Goal: Transaction & Acquisition: Purchase product/service

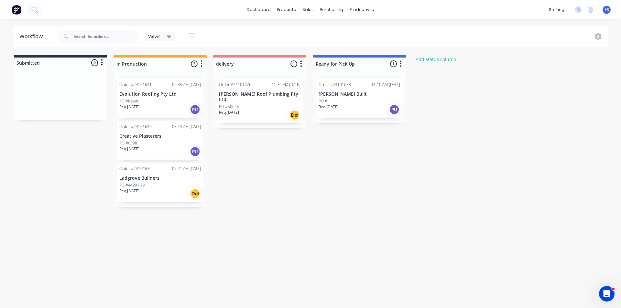
drag, startPoint x: 0, startPoint y: 0, endPoint x: 333, endPoint y: 115, distance: 352.4
click at [358, 178] on div "Mark as Picked Up" at bounding box center [365, 176] width 65 height 13
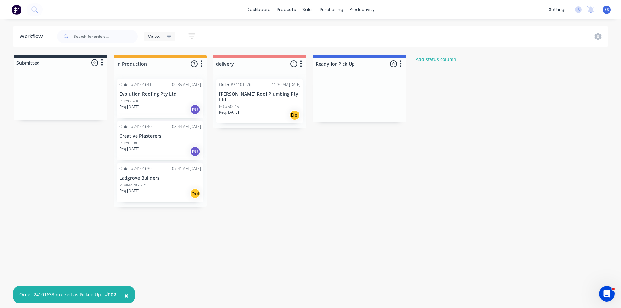
click at [413, 198] on div "Submitted 0 Status colour #273444 hex #273444 Save Cancel Summaries Total order…" at bounding box center [300, 131] width 610 height 152
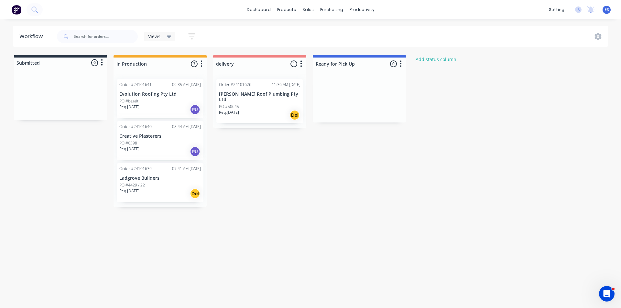
click at [17, 13] on img at bounding box center [17, 10] width 10 height 10
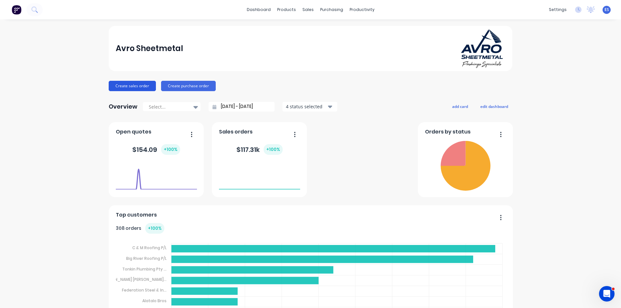
click at [121, 83] on button "Create sales order" at bounding box center [132, 86] width 47 height 10
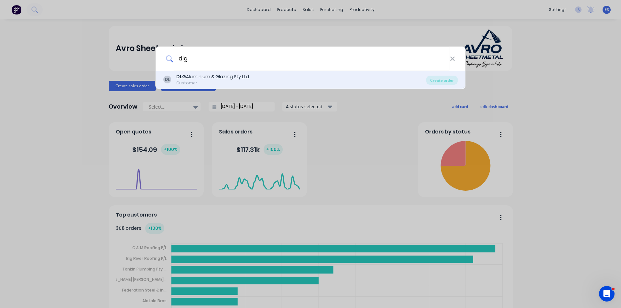
type input "dlg"
click at [222, 78] on div "DLG Aluminium & Glazing Pty Ltd" at bounding box center [212, 76] width 73 height 7
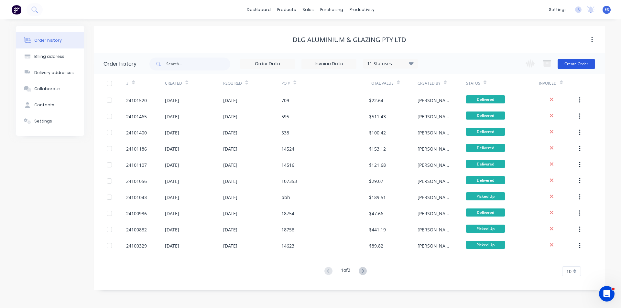
click at [583, 68] on button "Create Order" at bounding box center [577, 64] width 38 height 10
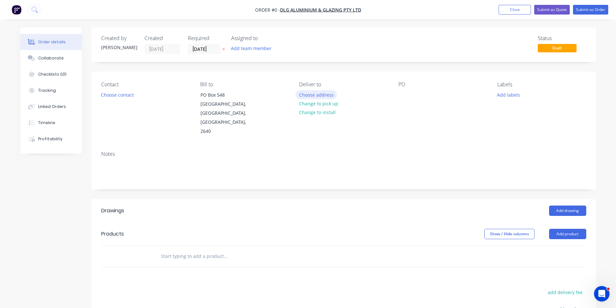
click at [310, 93] on button "Choose address" at bounding box center [316, 94] width 41 height 9
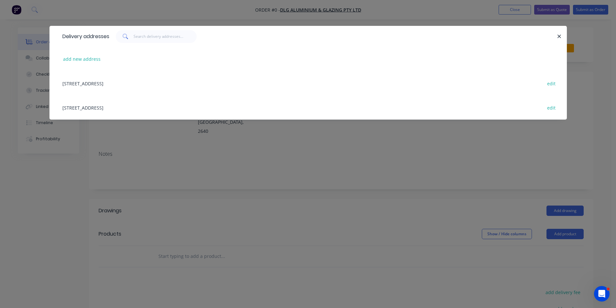
click at [130, 107] on div "[STREET_ADDRESS] edit" at bounding box center [308, 107] width 498 height 24
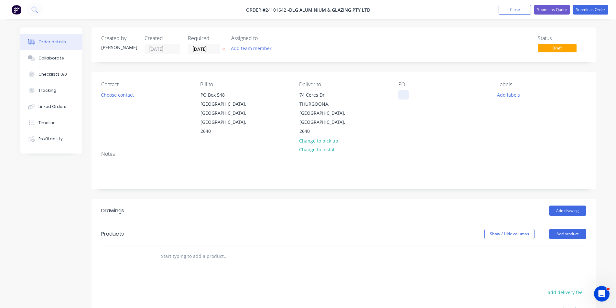
click at [404, 94] on div at bounding box center [404, 94] width 10 height 9
click at [562, 206] on button "Add drawing" at bounding box center [567, 211] width 37 height 10
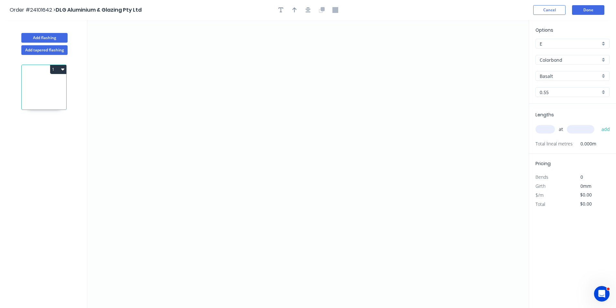
click at [554, 76] on input "Basalt" at bounding box center [570, 76] width 61 height 7
click at [567, 91] on div "Monument" at bounding box center [572, 88] width 73 height 11
type input "Monument"
click at [260, 71] on icon "0" at bounding box center [308, 164] width 442 height 288
click at [260, 109] on icon "0" at bounding box center [308, 164] width 442 height 288
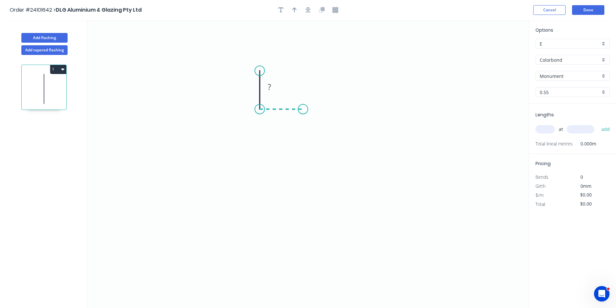
click at [303, 109] on icon "0 ?" at bounding box center [308, 164] width 442 height 288
click at [305, 191] on icon "0 ? ?" at bounding box center [308, 164] width 442 height 288
click at [257, 191] on icon "0 ? ? ?" at bounding box center [308, 164] width 442 height 288
click at [255, 231] on icon "0 ? ? ? ?" at bounding box center [308, 164] width 442 height 288
click at [255, 231] on circle at bounding box center [257, 231] width 10 height 10
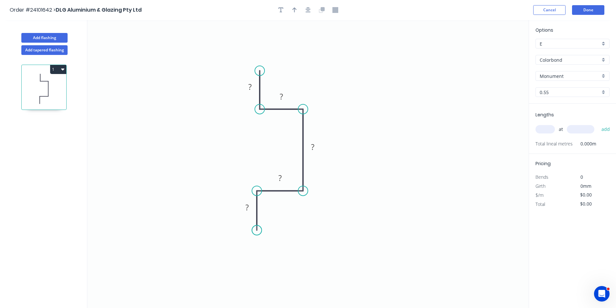
click at [255, 231] on circle at bounding box center [257, 231] width 10 height 10
click at [257, 231] on circle at bounding box center [257, 231] width 10 height 10
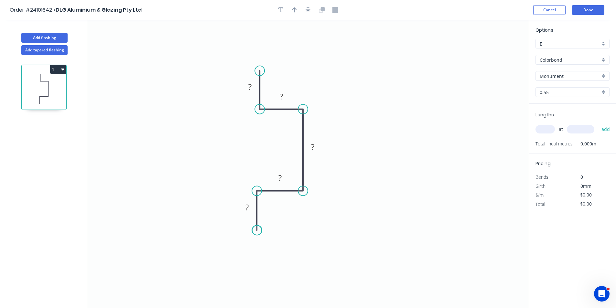
click at [257, 231] on circle at bounding box center [257, 231] width 10 height 10
click at [254, 88] on rect at bounding box center [250, 87] width 13 height 9
click at [280, 97] on tspan "?" at bounding box center [281, 96] width 3 height 11
click at [245, 209] on rect at bounding box center [247, 208] width 13 height 9
click at [278, 175] on rect at bounding box center [280, 178] width 13 height 9
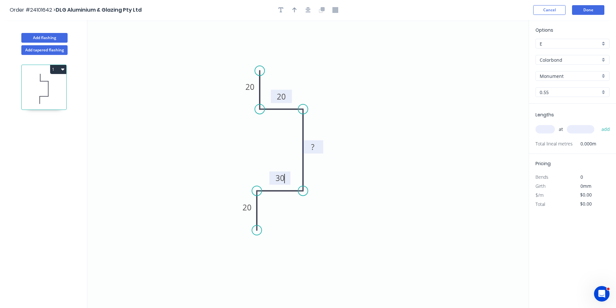
click at [316, 147] on rect at bounding box center [312, 147] width 13 height 9
click at [544, 129] on input "text" at bounding box center [545, 129] width 19 height 8
type input "$13.50"
type input "1"
click at [591, 131] on input "text" at bounding box center [581, 129] width 28 height 8
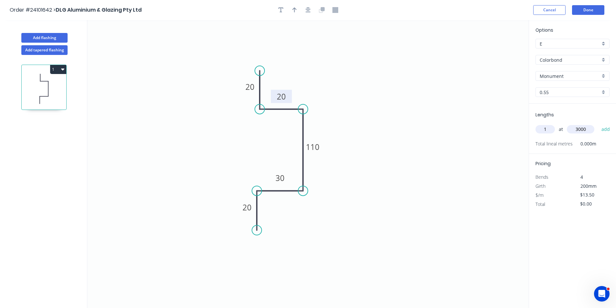
type input "3000"
click at [599, 124] on button "add" at bounding box center [606, 129] width 15 height 11
type input "$40.50"
click at [47, 36] on button "Add flashing" at bounding box center [44, 38] width 46 height 10
type input "$0.00"
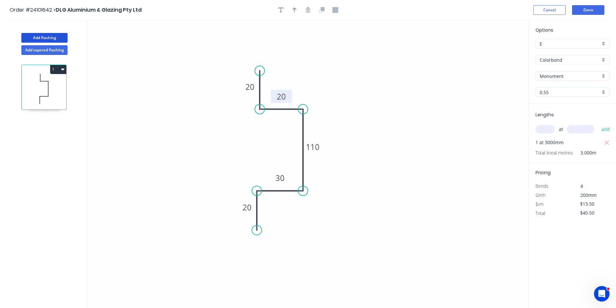
type input "$0.00"
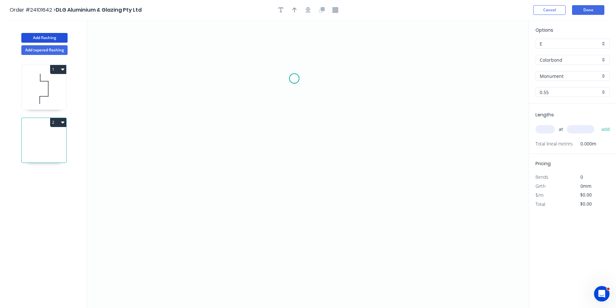
click at [294, 79] on icon "0" at bounding box center [308, 164] width 442 height 288
click at [297, 154] on icon "0" at bounding box center [308, 164] width 442 height 288
click at [236, 154] on icon "0 ?" at bounding box center [308, 164] width 442 height 288
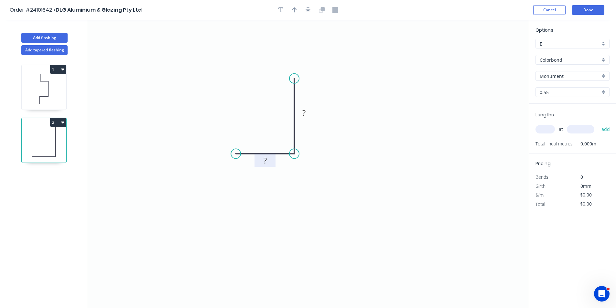
click at [268, 162] on rect at bounding box center [265, 161] width 13 height 9
click at [305, 113] on tspan "?" at bounding box center [304, 113] width 3 height 11
click at [553, 131] on input "text" at bounding box center [545, 129] width 19 height 8
type input "$14.89"
type input "1"
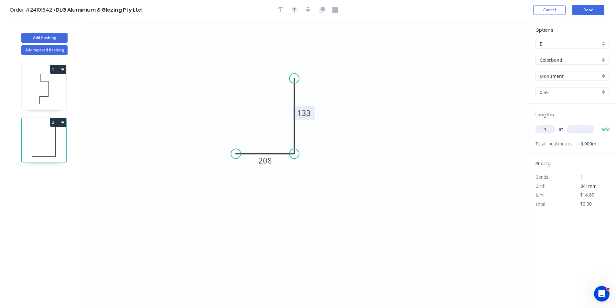
click at [584, 129] on input "text" at bounding box center [581, 129] width 28 height 8
type input "4550"
click at [599, 124] on button "add" at bounding box center [606, 129] width 15 height 11
type input "$67.75"
click at [589, 13] on button "Done" at bounding box center [588, 10] width 32 height 10
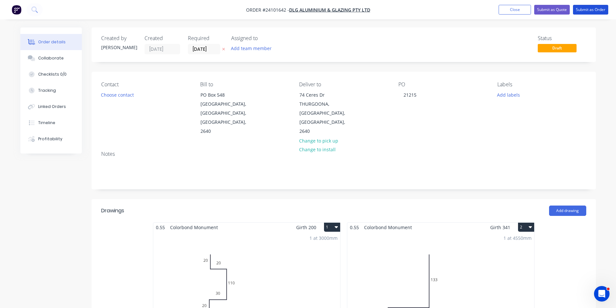
click at [589, 13] on button "Submit as Order" at bounding box center [590, 10] width 35 height 10
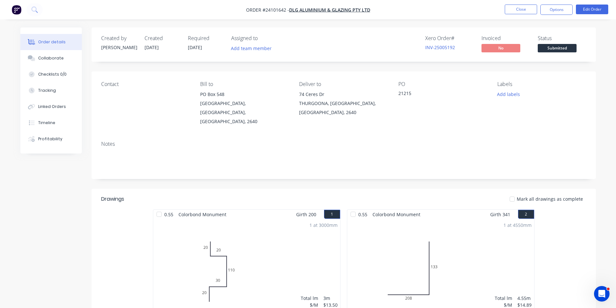
click at [18, 11] on img "button" at bounding box center [17, 10] width 10 height 10
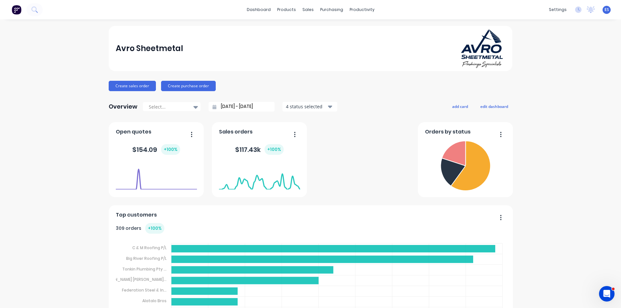
click at [375, 28] on link "Workflow" at bounding box center [385, 30] width 86 height 13
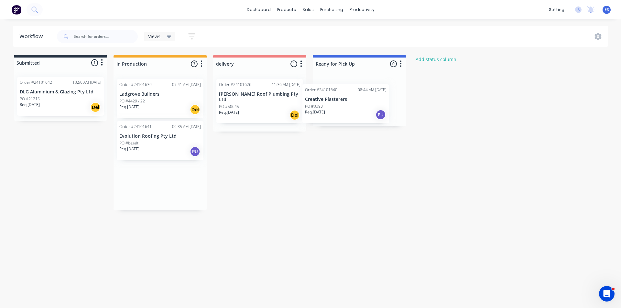
drag, startPoint x: 179, startPoint y: 146, endPoint x: 367, endPoint y: 109, distance: 191.9
click at [367, 109] on div "Submitted 1 Status colour #273444 hex #273444 Save Cancel Summaries Total order…" at bounding box center [300, 133] width 610 height 156
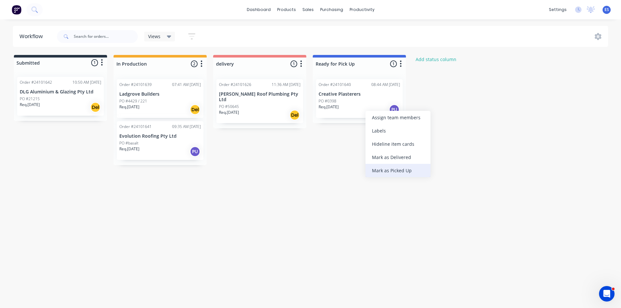
click at [406, 171] on div "Mark as Picked Up" at bounding box center [398, 170] width 65 height 13
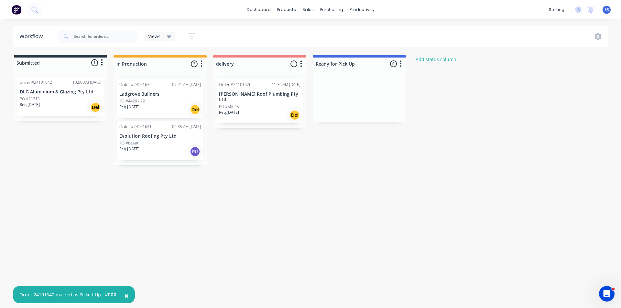
click at [436, 255] on div "Workflow Views Save new view None (Default) edit Show/Hide statuses Show line i…" at bounding box center [310, 161] width 621 height 270
